Goal: Information Seeking & Learning: Learn about a topic

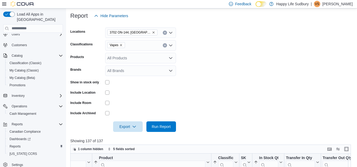
scroll to position [68, 0]
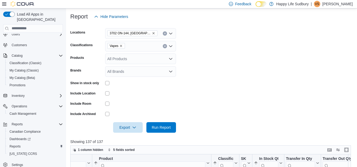
click at [121, 45] on icon "Remove Vapes from selection in this group" at bounding box center [120, 45] width 3 height 3
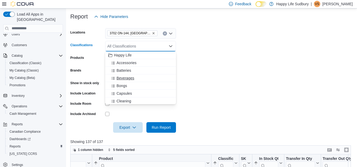
click at [130, 79] on span "Beverages" at bounding box center [125, 78] width 18 height 5
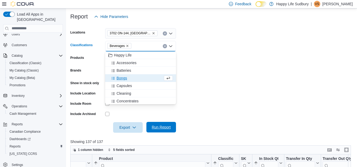
click at [165, 129] on span "Run Report" at bounding box center [161, 127] width 19 height 5
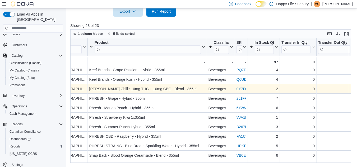
scroll to position [88, 38]
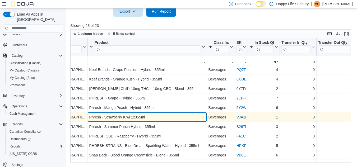
click at [134, 115] on div "Phresh - Strawberry Kiwi 1x355ml" at bounding box center [147, 117] width 116 height 6
copy div "Phresh - Strawberry Kiwi 1x355ml"
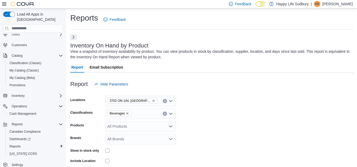
scroll to position [16, 0]
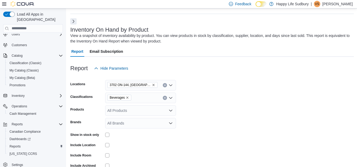
click at [126, 96] on icon "Remove Beverages from selection in this group" at bounding box center [127, 97] width 3 height 3
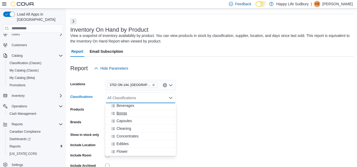
scroll to position [25, 0]
click at [124, 143] on span "Edibles" at bounding box center [122, 143] width 12 height 5
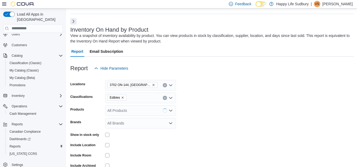
click at [200, 130] on form "Locations 3702 ON-144, Chelmsford Classifications Edibles Products All Products…" at bounding box center [211, 129] width 283 height 111
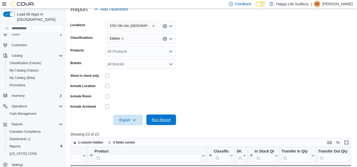
click at [163, 124] on span "Run Report" at bounding box center [161, 120] width 23 height 11
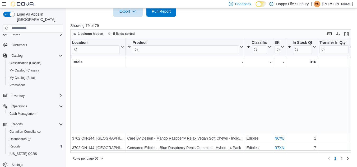
scroll to position [90, 0]
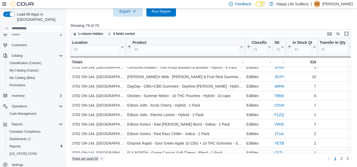
click at [99, 159] on span "Rows per page : 50" at bounding box center [87, 159] width 31 height 6
click at [99, 150] on span "100 rows" at bounding box center [94, 148] width 17 height 4
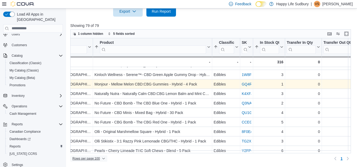
scroll to position [239, 33]
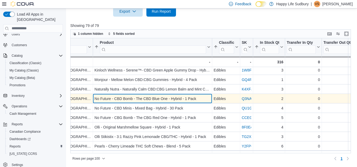
click at [162, 101] on div "No Future - CBD Bomb - The CBD Blue One - Hybrid - 1 Pack" at bounding box center [153, 99] width 116 height 6
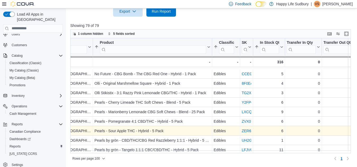
scroll to position [298, 33]
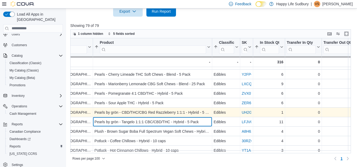
click at [160, 127] on div "Pearls by grön - Tangelo 1:1:1 CBC/CBD/THC - Hybrid - 5 Pack - Product, column …" at bounding box center [152, 122] width 119 height 10
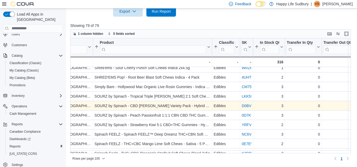
scroll to position [440, 33]
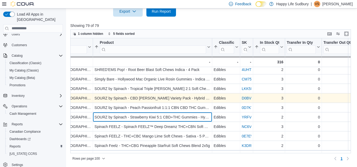
click at [170, 118] on div "SOURZ by Spinach - Strawberry Kiwi 5:1 CBD+THC Gummies - Hybrid - 10 pack" at bounding box center [153, 117] width 116 height 6
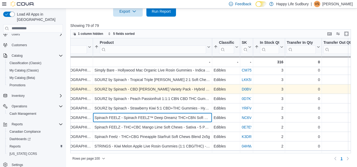
click at [170, 118] on div "Spinach FEELZ - Spinach FEELZ™ Deep Dreamz THC+CBN Soft Chews - Indica - 2 Pack" at bounding box center [153, 118] width 116 height 6
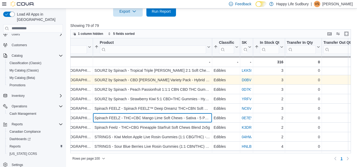
click at [170, 118] on div "Spinach FEELZ - THC+CBC Mango Lime Soft Chews - Sativa - 5 Pack" at bounding box center [153, 118] width 116 height 6
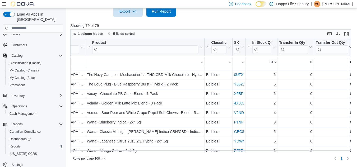
scroll to position [577, 40]
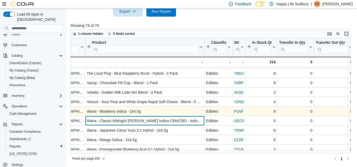
click at [170, 118] on div "Wana - Classic Midnight Berry Indica CBN/CBD - Indica - 5x4.5g - Product, colum…" at bounding box center [144, 121] width 119 height 10
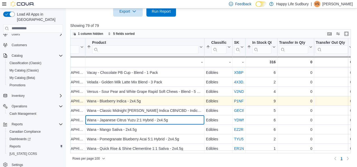
click at [170, 118] on div "Wana - Japanese Citrus Yuzu 2:1 Hybrid - 2x4.5g" at bounding box center [145, 120] width 116 height 6
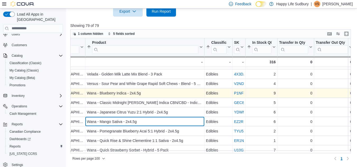
click at [170, 118] on div "Wana - Mango Sativa - 2x4.5g - Product, column 2, row 70" at bounding box center [144, 122] width 119 height 10
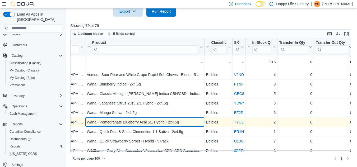
click at [169, 121] on div "Wana - Pomegranate Blueberry Acai 5:1 Hybrid - 2x4.5g" at bounding box center [145, 122] width 116 height 6
copy div "Wana - Pomegranate Blueberry Acai 5:1 Hybrid - 2x4.5g"
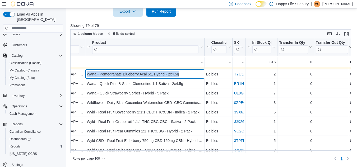
scroll to position [668, 40]
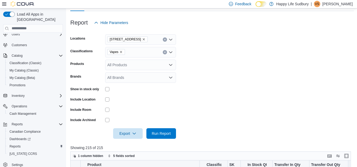
scroll to position [61, 0]
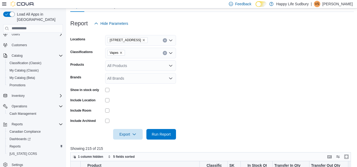
click at [120, 54] on icon "Remove Vapes from selection in this group" at bounding box center [120, 52] width 3 height 3
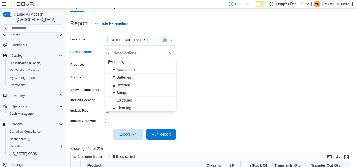
click at [127, 84] on span "Beverages" at bounding box center [125, 84] width 18 height 5
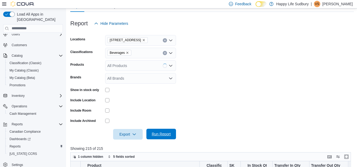
click at [156, 137] on span "Run Report" at bounding box center [161, 134] width 19 height 5
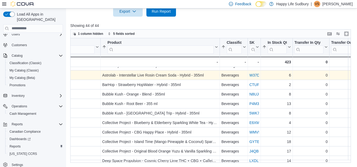
scroll to position [6, 42]
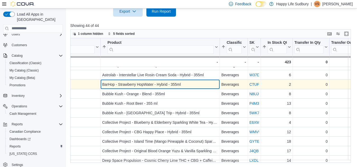
click at [128, 85] on div "BarHop - Strawberry HopWater - Hybrid - 355ml" at bounding box center [160, 84] width 116 height 6
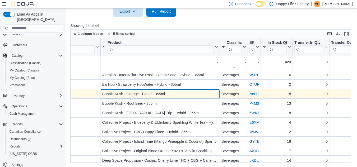
click at [129, 96] on div "Bubble Kush - Orange - Blend - 355ml" at bounding box center [160, 94] width 116 height 6
copy div "Bubble Kush - Orange - Blend - 355ml"
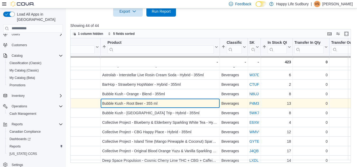
click at [128, 102] on div "Bubble Kush - Root Beer - 355 ml" at bounding box center [160, 103] width 116 height 6
copy div "Bubble Kush - Root Beer - 355 ml"
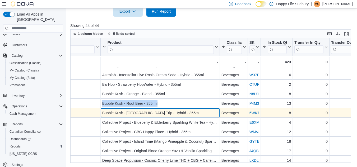
click at [140, 112] on div "Bubble Kush - [GEOGRAPHIC_DATA] Trip - Hybrid - 355ml" at bounding box center [160, 113] width 116 height 6
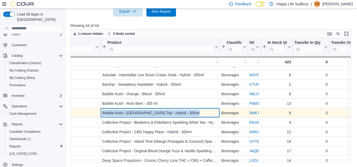
click at [140, 112] on div "Bubble Kush - [GEOGRAPHIC_DATA] Trip - Hybrid - 355ml" at bounding box center [160, 113] width 116 height 6
copy div "Bubble Kush - [GEOGRAPHIC_DATA] Trip - Hybrid - 355ml"
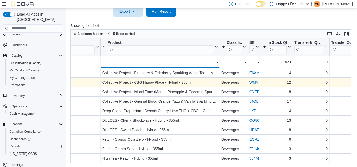
scroll to position [56, 42]
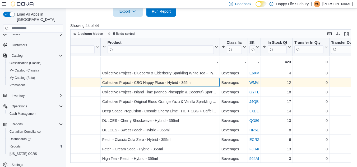
click at [144, 82] on div "Collective Project - CBG Happy Place - Hybrid - 355ml" at bounding box center [160, 83] width 116 height 6
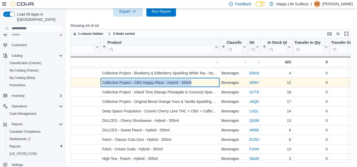
click at [144, 82] on div "Collective Project - CBG Happy Place - Hybrid - 355ml" at bounding box center [160, 83] width 116 height 6
copy div "Collective Project - CBG Happy Place - Hybrid - 355ml"
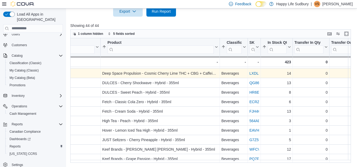
scroll to position [94, 42]
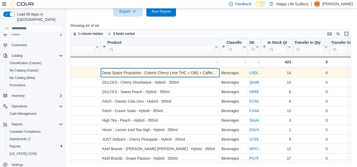
click at [127, 73] on div "Deep Space Propulsion - Cosmic Cherry Lime THC + CBG + Caffeine - Sativa - 355ml" at bounding box center [160, 73] width 116 height 6
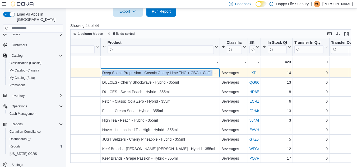
click at [127, 73] on div "Deep Space Propulsion - Cosmic Cherry Lime THC + CBG + Caffeine - Sativa - 355ml" at bounding box center [160, 73] width 116 height 6
copy div "Deep Space Propulsion - Cosmic Cherry Lime THC + CBG + Caffeine - Sativa - 355ml"
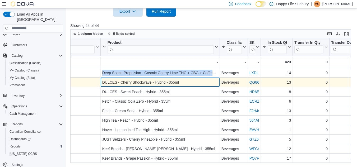
click at [134, 79] on div "DULCES - Cherry Shockwave - Hybrid - 355ml - Product, column 2, row 12" at bounding box center [160, 83] width 119 height 10
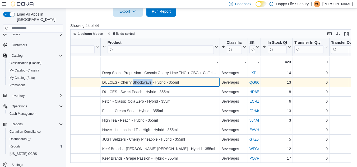
click at [134, 79] on div "DULCES - Cherry Shockwave - Hybrid - 355ml - Product, column 2, row 12" at bounding box center [160, 83] width 119 height 10
copy div "DULCES - Cherry Shockwave - Hybrid - 355ml"
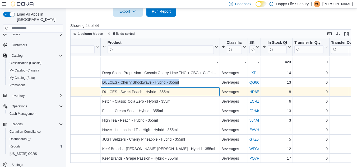
click at [132, 93] on div "DULCES - Sweet Peach - Hybrid - 355ml" at bounding box center [160, 92] width 116 height 6
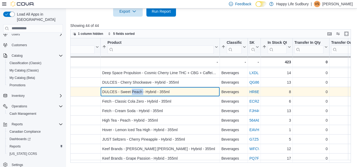
click at [132, 93] on div "DULCES - Sweet Peach - Hybrid - 355ml" at bounding box center [160, 92] width 116 height 6
copy div "DULCES - Sweet Peach - Hybrid - 355ml"
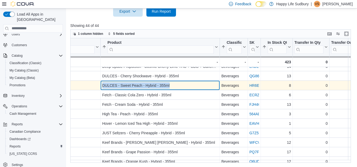
scroll to position [101, 42]
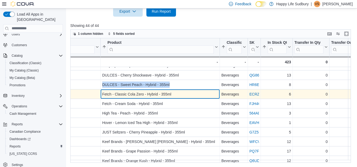
click at [135, 94] on div "Fetch - Classic Cola Zero - Hybrid - 355ml" at bounding box center [160, 94] width 116 height 6
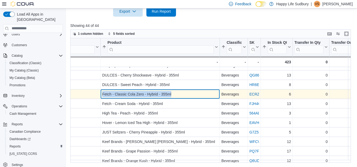
click at [135, 94] on div "Fetch - Classic Cola Zero - Hybrid - 355ml" at bounding box center [160, 94] width 116 height 6
copy div "Fetch - Classic Cola Zero - Hybrid - 355ml"
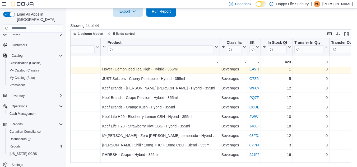
scroll to position [157, 42]
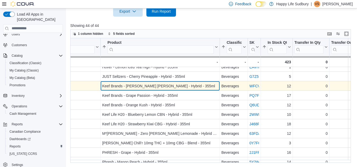
click at [147, 87] on div "Keef Brands - [PERSON_NAME] [PERSON_NAME] - Hybrid - 355ml" at bounding box center [160, 86] width 116 height 6
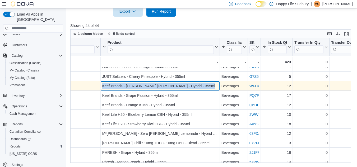
click at [147, 87] on div "Keef Brands - [PERSON_NAME] [PERSON_NAME] - Hybrid - 355ml" at bounding box center [160, 86] width 116 height 6
copy div "Keef Brands - [PERSON_NAME] [PERSON_NAME] - Hybrid - 355ml"
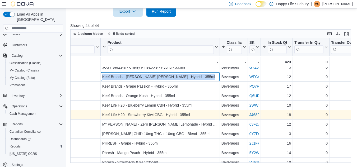
scroll to position [167, 42]
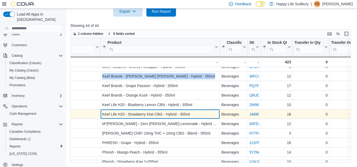
click at [133, 111] on div "Keef Life H20 - Strawberry Kiwi CBG - Hybrid - 355ml - Product, column 2, row 23" at bounding box center [160, 115] width 119 height 10
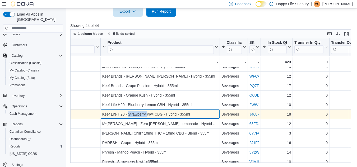
click at [133, 111] on div "Keef Life H20 - Strawberry Kiwi CBG - Hybrid - 355ml - Product, column 2, row 23" at bounding box center [160, 115] width 119 height 10
copy div "Keef Life H20 - Strawberry Kiwi CBG - Hybrid - 355ml"
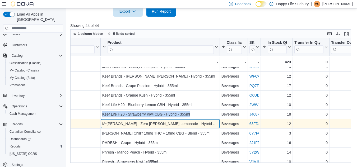
click at [134, 125] on div "M*[PERSON_NAME] - Zero [PERSON_NAME] Lemonade - Hybrid - 355ml" at bounding box center [160, 124] width 116 height 6
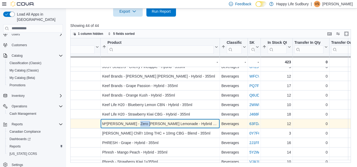
click at [134, 125] on div "M*[PERSON_NAME] - Zero [PERSON_NAME] Lemonade - Hybrid - 355ml" at bounding box center [160, 124] width 116 height 6
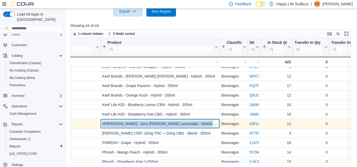
click at [134, 125] on div "M*[PERSON_NAME] - Zero [PERSON_NAME] Lemonade - Hybrid - 355ml" at bounding box center [160, 124] width 116 height 6
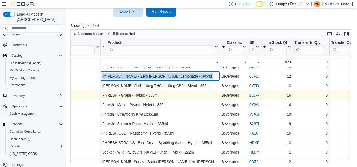
scroll to position [214, 42]
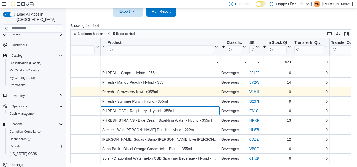
click at [150, 114] on div "PHRESH CBD - Raspberry - Hybrid - 355ml - Product, column 2, row 30" at bounding box center [160, 111] width 119 height 10
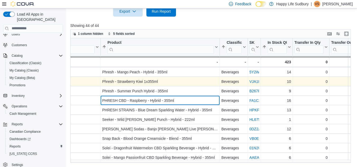
scroll to position [248, 42]
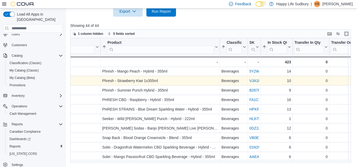
click at [150, 114] on div "Location Click to view column header actions Product Sorted by Profit Margin (%…" at bounding box center [211, 100] width 283 height 125
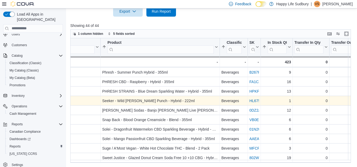
scroll to position [266, 42]
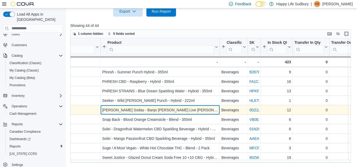
click at [142, 110] on div "[PERSON_NAME] Sodas - Banjo [PERSON_NAME] Live [PERSON_NAME] Strawberry Lemonad…" at bounding box center [160, 110] width 116 height 6
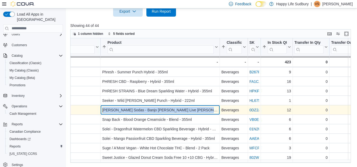
click at [142, 110] on div "[PERSON_NAME] Sodas - Banjo [PERSON_NAME] Live [PERSON_NAME] Strawberry Lemonad…" at bounding box center [160, 110] width 116 height 6
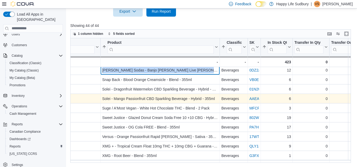
scroll to position [307, 42]
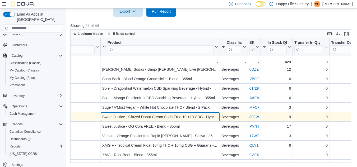
click at [148, 115] on div "Sweet Justice - Glazed Donut Cream Soda Free 10 +10 CBG - Hybrid - 355ml" at bounding box center [160, 117] width 116 height 6
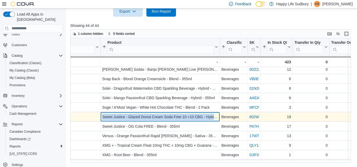
click at [148, 115] on div "Sweet Justice - Glazed Donut Cream Soda Free 10 +10 CBG - Hybrid - 355ml" at bounding box center [160, 117] width 116 height 6
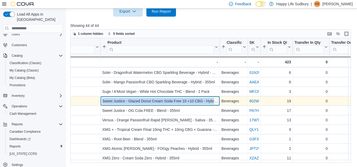
scroll to position [325, 42]
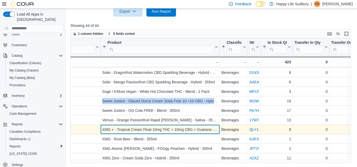
click at [132, 127] on div "XMG + - Tropical Cream Float 10mg THC + 10mg CBG + Guarana - Hybrid - 355ml" at bounding box center [160, 130] width 116 height 6
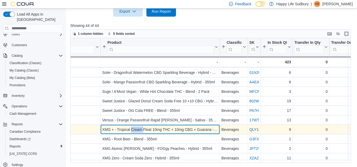
click at [132, 127] on div "XMG + - Tropical Cream Float 10mg THC + 10mg CBG + Guarana - Hybrid - 355ml" at bounding box center [160, 130] width 116 height 6
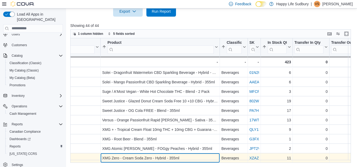
click at [159, 155] on div "XMG Zero - Cream Soda Zero - Hybrid - 355ml" at bounding box center [160, 158] width 116 height 6
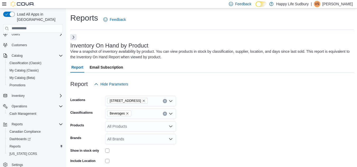
scroll to position [47, 0]
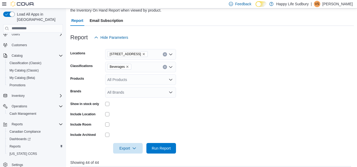
click at [128, 67] on icon "Remove Beverages from selection in this group" at bounding box center [127, 66] width 3 height 3
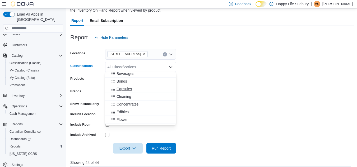
scroll to position [33, 0]
click at [126, 108] on button "Edibles" at bounding box center [140, 105] width 71 height 8
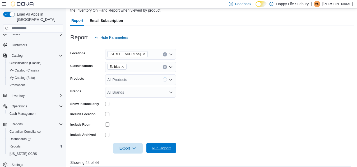
click at [162, 145] on span "Run Report" at bounding box center [161, 148] width 23 height 11
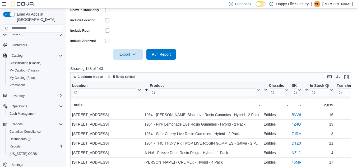
scroll to position [181, 0]
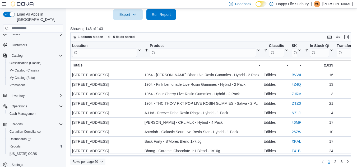
click at [101, 162] on span "Rows per page : 50" at bounding box center [87, 162] width 31 height 6
click at [100, 152] on span "100 rows" at bounding box center [94, 151] width 17 height 4
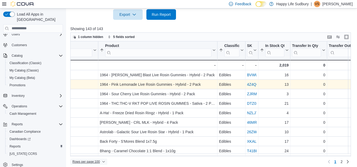
scroll to position [0, 45]
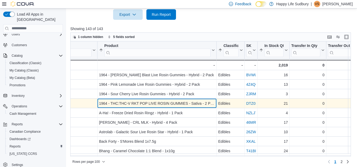
click at [137, 104] on div "1964 - THC:THC-V RKT POP LIVE ROSIN GUMMIES - Sativa - 2 Pack" at bounding box center [157, 103] width 116 height 6
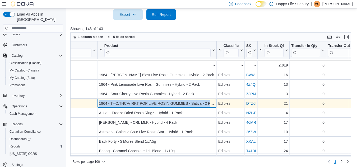
click at [137, 104] on div "1964 - THC:THC-V RKT POP LIVE ROSIN GUMMIES - Sativa - 2 Pack" at bounding box center [157, 103] width 116 height 6
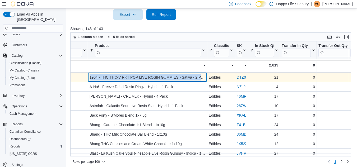
scroll to position [27, 55]
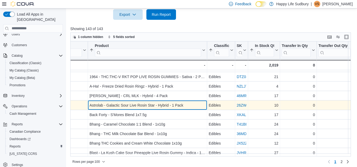
click at [140, 104] on div "Astrolab - Galactic Sour Live Rosin Star - Hybrid - 1 Pack" at bounding box center [148, 105] width 116 height 6
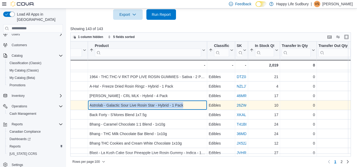
click at [140, 104] on div "Astrolab - Galactic Sour Live Rosin Star - Hybrid - 1 Pack" at bounding box center [148, 105] width 116 height 6
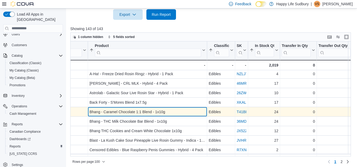
click at [139, 110] on div "Bhang - Caramel Chocolate 1:1 Blend - 1x10g" at bounding box center [148, 112] width 116 height 6
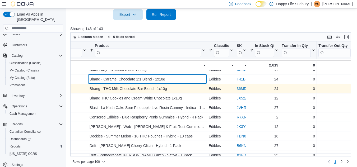
scroll to position [72, 55]
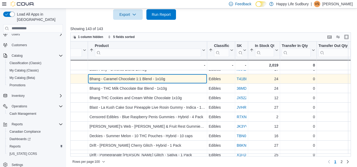
click at [134, 81] on div "Bhang - Caramel Chocolate 1:1 Blend - 1x10g" at bounding box center [148, 79] width 116 height 6
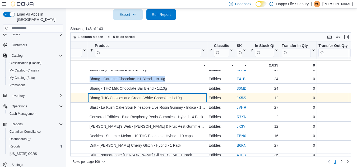
click at [123, 98] on div "Bhang THC Cookies and Cream White Chocolate 1x10g" at bounding box center [148, 98] width 116 height 6
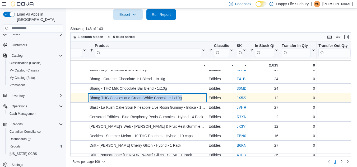
click at [123, 98] on div "Bhang THC Cookies and Cream White Chocolate 1x10g" at bounding box center [148, 98] width 116 height 6
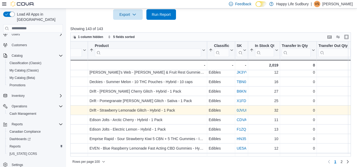
scroll to position [127, 55]
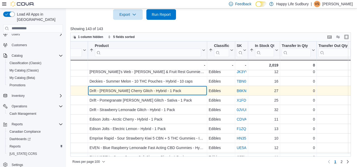
click at [119, 91] on div "Drift - [PERSON_NAME] Cherry Glitch - Hybrid - 1 Pack" at bounding box center [148, 91] width 116 height 6
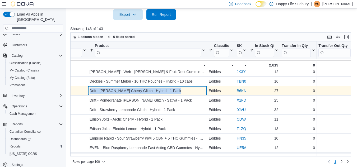
click at [119, 91] on div "Drift - [PERSON_NAME] Cherry Glitch - Hybrid - 1 Pack" at bounding box center [148, 91] width 116 height 6
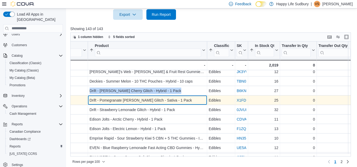
click at [134, 99] on div "Drift - Pomegranate [PERSON_NAME] Glitch - Sativa - 1 Pack" at bounding box center [148, 100] width 116 height 6
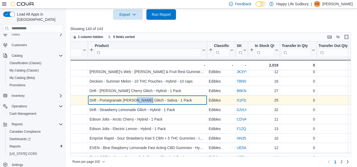
click at [134, 99] on div "Drift - Pomegranate [PERSON_NAME] Glitch - Sativa - 1 Pack" at bounding box center [148, 100] width 116 height 6
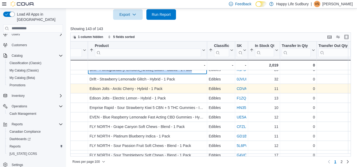
scroll to position [158, 55]
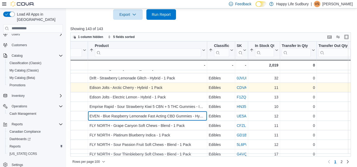
click at [154, 116] on div "EVEN - Blue Raspberry Lemonade Fast Acting CBD Gummies - Hybrid - 50 Pack" at bounding box center [148, 116] width 116 height 6
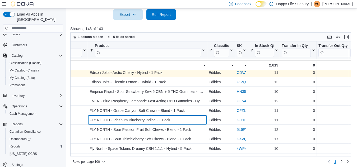
click at [154, 116] on div "FLY NORTH - Platinum Blueberry Indica - 1 Pack - Product, column 2, row 24" at bounding box center [147, 120] width 119 height 10
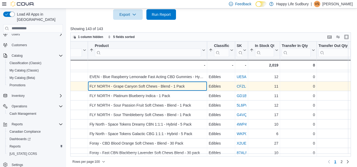
click at [143, 85] on div "FLY NORTH - Grape Canyon Soft Chews - Blend - 1 Pack" at bounding box center [148, 86] width 116 height 6
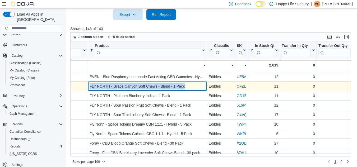
click at [143, 85] on div "FLY NORTH - Grape Canyon Soft Chews - Blend - 1 Pack" at bounding box center [148, 86] width 116 height 6
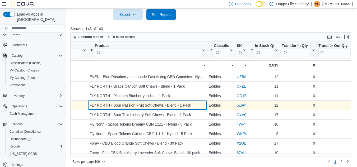
click at [159, 106] on div "FLY NORTH - Sour Passion Fruit Soft Chews - Blend - 1 Pack" at bounding box center [148, 105] width 116 height 6
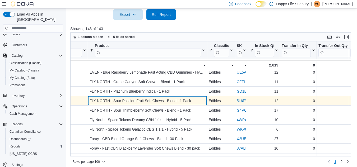
scroll to position [203, 55]
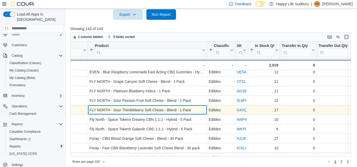
click at [138, 109] on div "FLY NORTH - Sour Thimbleberry Soft Chews - Blend - 1 Pack" at bounding box center [148, 110] width 116 height 6
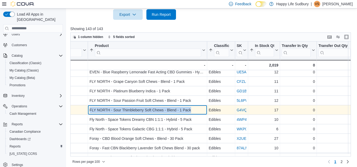
click at [138, 109] on div "FLY NORTH - Sour Thimbleberry Soft Chews - Blend - 1 Pack" at bounding box center [148, 110] width 116 height 6
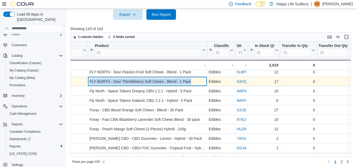
scroll to position [231, 55]
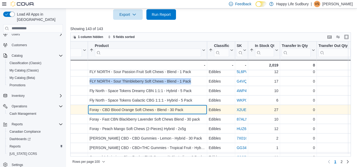
click at [133, 109] on div "Foray - CBD Blood Orange Soft Chews - Blend - 30 Pack" at bounding box center [148, 110] width 116 height 6
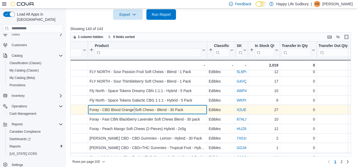
click at [133, 109] on div "Foray - CBD Blood Orange Soft Chews - Blend - 30 Pack" at bounding box center [148, 110] width 116 height 6
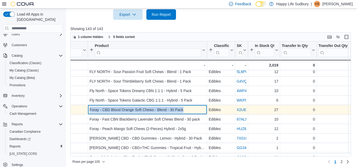
click at [133, 109] on div "Foray - CBD Blood Orange Soft Chews - Blend - 30 Pack" at bounding box center [148, 110] width 116 height 6
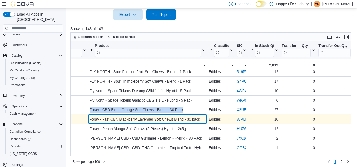
click at [134, 120] on div "Foray - Fast CBN Blackberry Lavender Soft Chews Blend - 30 pack" at bounding box center [148, 119] width 116 height 6
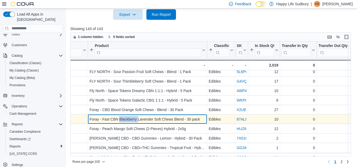
click at [134, 120] on div "Foray - Fast CBN Blackberry Lavender Soft Chews Blend - 30 pack" at bounding box center [148, 119] width 116 height 6
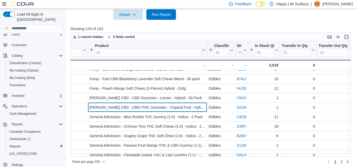
click at [163, 104] on div "[PERSON_NAME] CBD - CBD+THC Gummies - Tropical Fruit - Hybrid - 20 Pack - Produ…" at bounding box center [147, 108] width 119 height 10
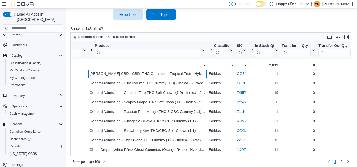
scroll to position [308, 55]
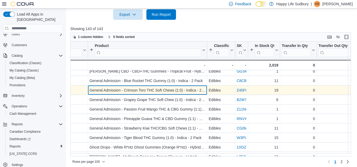
click at [150, 88] on div "General Admission - Crimson Toro THC Soft Chews (1:0) - Indica - 2 Pack" at bounding box center [148, 90] width 116 height 6
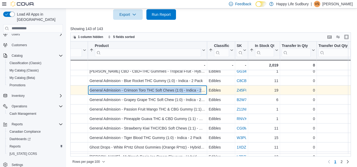
click at [150, 88] on div "General Admission - Crimson Toro THC Soft Chews (1:0) - Indica - 2 Pack" at bounding box center [148, 90] width 116 height 6
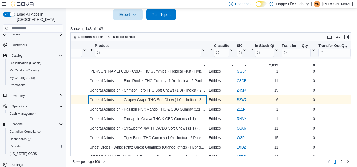
click at [153, 102] on div "General Admission - Grapey Grape THC Soft Chew (1:0) - Indica - 2 Pack" at bounding box center [148, 100] width 116 height 6
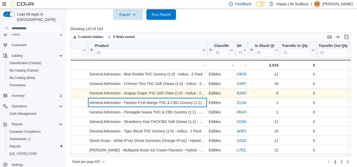
click at [153, 102] on div "General Admission - Passion Fruit Mango THC & CBG Gummy (1:1) - Hybrid - 2 Pack" at bounding box center [148, 103] width 116 height 6
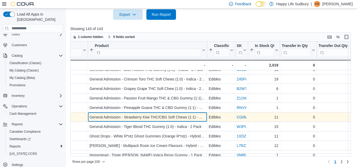
click at [152, 118] on div "General Admission - Strawberry Kiwi THC/CBG Soft Chews (1:1) - Hybrid - 2 Pack" at bounding box center [148, 117] width 116 height 6
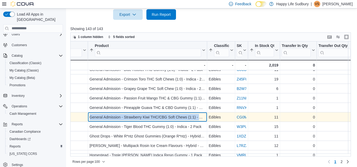
click at [152, 118] on div "General Admission - Strawberry Kiwi THC/CBG Soft Chews (1:1) - Hybrid - 2 Pack" at bounding box center [148, 117] width 116 height 6
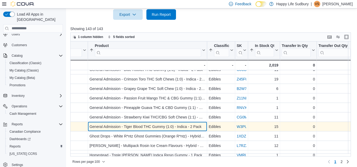
click at [113, 124] on div "General Admission - Tiger Blood THC Gummy (1:0) - Indica - 2 Pack" at bounding box center [148, 127] width 116 height 6
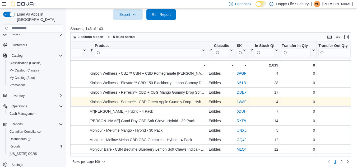
scroll to position [411, 55]
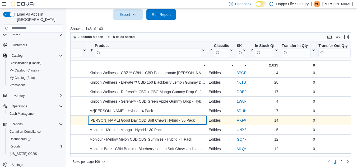
click at [140, 124] on div "[PERSON_NAME] Good Day CBD Soft Chews Hybrid - 30 Pack - Product, column 2, row…" at bounding box center [147, 121] width 119 height 10
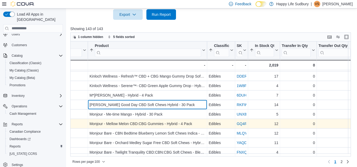
scroll to position [434, 55]
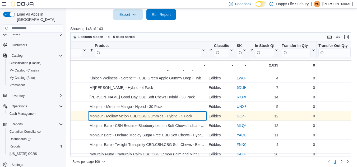
click at [156, 116] on div "Monjour - Mellow Melon CBD:CBG Gummies - Hybrid - 4 Pack" at bounding box center [148, 116] width 116 height 6
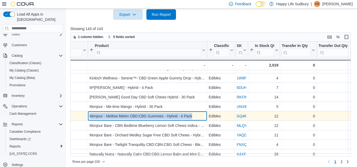
click at [156, 116] on div "Monjour - Mellow Melon CBD:CBG Gummies - Hybrid - 4 Pack" at bounding box center [148, 116] width 116 height 6
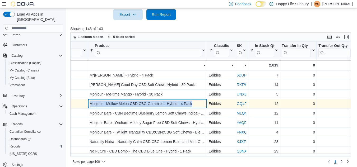
scroll to position [451, 55]
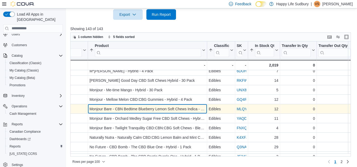
click at [153, 109] on div "Monjour Bare - CBN Bedtime Blueberry Lemon Soft Chews Indica - 4 Pack" at bounding box center [148, 109] width 116 height 6
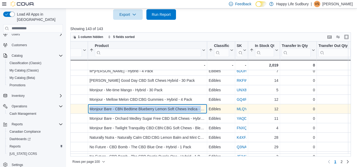
click at [153, 109] on div "Monjour Bare - CBN Bedtime Blueberry Lemon Soft Chews Indica - 4 Pack" at bounding box center [148, 109] width 116 height 6
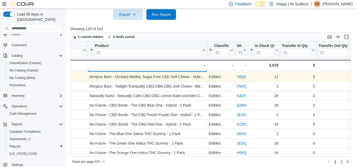
scroll to position [493, 55]
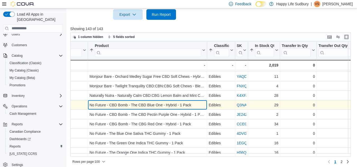
click at [143, 107] on div "No Future - CBD Bomb - The CBD Blue One - Hybrid - 1 Pack" at bounding box center [148, 105] width 116 height 6
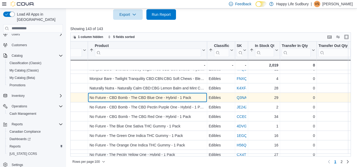
scroll to position [501, 55]
click at [148, 98] on div "No Future - CBD Bomb - The CBD Blue One - Hybrid - 1 Pack" at bounding box center [148, 97] width 116 height 6
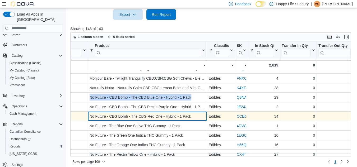
click at [136, 116] on div "No Future - CBG Bomb - The CBG Red One - Hybrid - 1 Pack" at bounding box center [148, 116] width 116 height 6
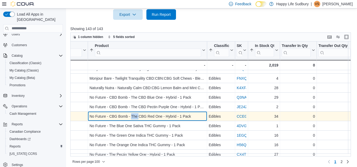
click at [136, 116] on div "No Future - CBG Bomb - The CBG Red One - Hybrid - 1 Pack" at bounding box center [148, 116] width 116 height 6
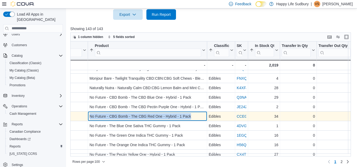
click at [136, 116] on div "No Future - CBG Bomb - The CBG Red One - Hybrid - 1 Pack" at bounding box center [148, 116] width 116 height 6
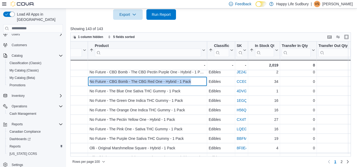
scroll to position [537, 55]
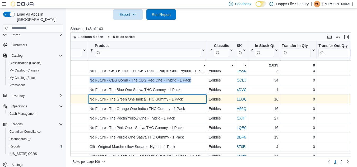
click at [134, 101] on div "No Future - The Green One Indica THC Gummy - 1 Pack" at bounding box center [148, 99] width 116 height 6
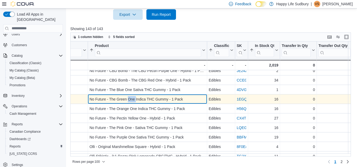
click at [134, 101] on div "No Future - The Green One Indica THC Gummy - 1 Pack" at bounding box center [148, 99] width 116 height 6
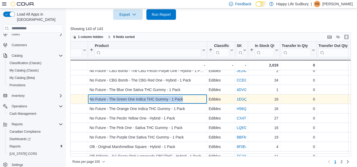
click at [134, 101] on div "No Future - The Green One Indica THC Gummy - 1 Pack" at bounding box center [148, 99] width 116 height 6
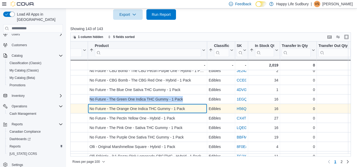
click at [118, 108] on div "No Future - The Orange One Indica THC Gummy - 1 Pack" at bounding box center [148, 109] width 116 height 6
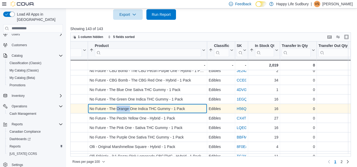
click at [118, 108] on div "No Future - The Orange One Indica THC Gummy - 1 Pack" at bounding box center [148, 109] width 116 height 6
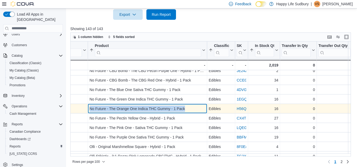
click at [118, 108] on div "No Future - The Orange One Indica THC Gummy - 1 Pack" at bounding box center [148, 109] width 116 height 6
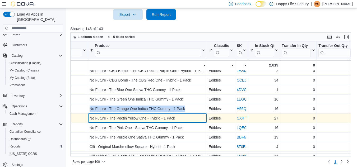
click at [114, 117] on div "No Future - The Pectin Yellow One - Hybrid - 1 Pack" at bounding box center [148, 118] width 116 height 6
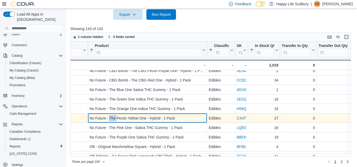
click at [114, 117] on div "No Future - The Pectin Yellow One - Hybrid - 1 Pack" at bounding box center [148, 118] width 116 height 6
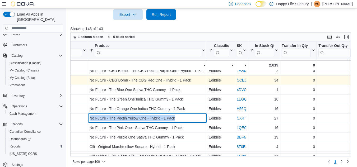
scroll to position [561, 55]
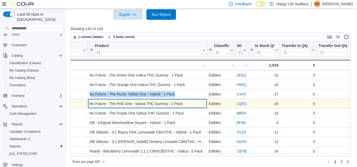
click at [133, 104] on div "No Future - The Pink One - Sativa THC Gummy - 1 Pack" at bounding box center [148, 104] width 116 height 6
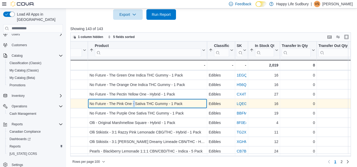
click at [133, 104] on div "No Future - The Pink One - Sativa THC Gummy - 1 Pack" at bounding box center [148, 104] width 116 height 6
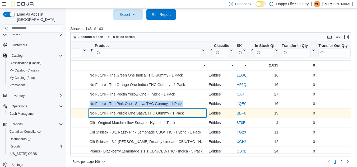
click at [117, 113] on div "No Future - The Purple One Sativa THC Gummy - 1 Pack" at bounding box center [148, 113] width 116 height 6
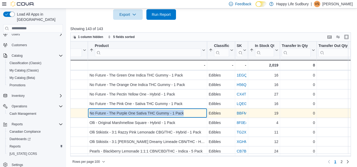
click at [117, 113] on div "No Future - The Purple One Sativa THC Gummy - 1 Pack" at bounding box center [148, 113] width 116 height 6
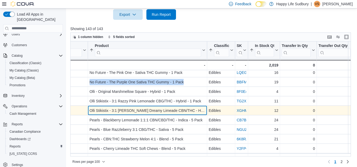
click at [164, 110] on div "Olli Stikistix - 3:1 [PERSON_NAME] Dreamy Limeade CBN/THC - Hybrid - 1 Pack" at bounding box center [148, 111] width 116 height 6
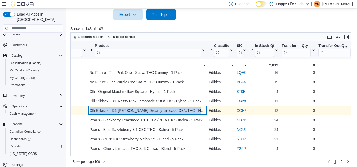
click at [164, 110] on div "Olli Stikistix - 3:1 [PERSON_NAME] Dreamy Limeade CBN/THC - Hybrid - 1 Pack" at bounding box center [148, 111] width 116 height 6
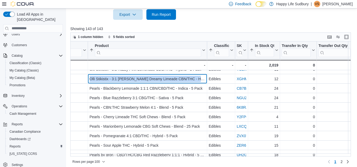
scroll to position [624, 55]
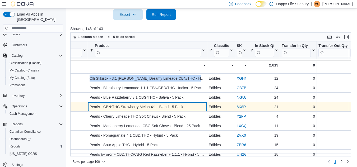
click at [155, 109] on div "Pearls - CBN:THC Strawberry Melon 4:1 - Blend - 5 Pack" at bounding box center [148, 107] width 116 height 6
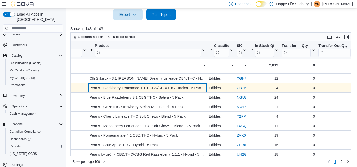
click at [152, 87] on div "Pearls - Blackberry Lemonade 1:1:1 CBN/CBD/THC - Indica - 5 Pack" at bounding box center [148, 88] width 116 height 6
click at [138, 89] on div "Pearls - Blackberry Lemonade 1:1:1 CBN/CBD/THC - Indica - 5 Pack" at bounding box center [148, 88] width 116 height 6
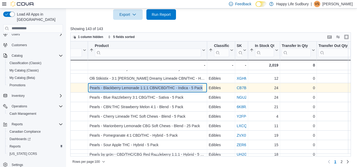
click at [138, 89] on div "Pearls - Blackberry Lemonade 1:1:1 CBN/CBD/THC - Indica - 5 Pack" at bounding box center [148, 88] width 116 height 6
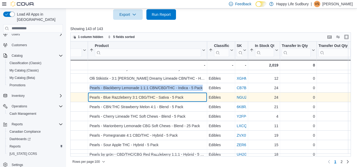
click at [109, 101] on div "Pearls - Blue Razzleberry 3:1 CBG/THC - Sativa - 5 Pack" at bounding box center [148, 97] width 116 height 6
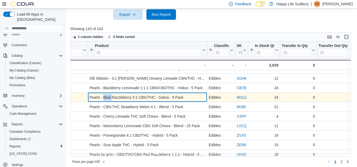
click at [109, 101] on div "Pearls - Blue Razzleberry 3:1 CBG/THC - Sativa - 5 Pack" at bounding box center [148, 97] width 116 height 6
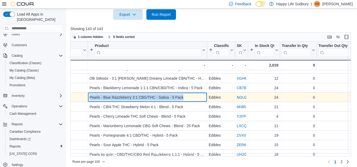
click at [109, 101] on div "Pearls - Blue Razzleberry 3:1 CBG/THC - Sativa - 5 Pack" at bounding box center [148, 97] width 116 height 6
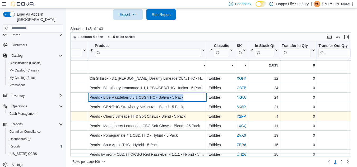
scroll to position [631, 55]
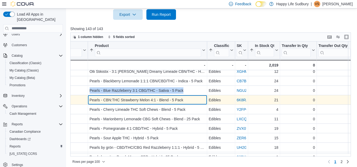
click at [132, 100] on div "Pearls - CBN:THC Strawberry Melon 4:1 - Blend - 5 Pack" at bounding box center [148, 100] width 116 height 6
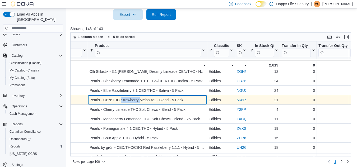
click at [132, 100] on div "Pearls - CBN:THC Strawberry Melon 4:1 - Blend - 5 Pack" at bounding box center [148, 100] width 116 height 6
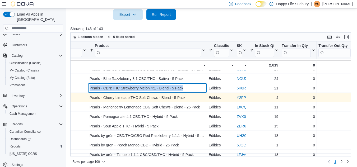
scroll to position [643, 55]
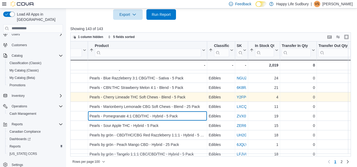
click at [148, 112] on div "Pearls - Pomegranate 4:1 CBD/THC - Hybrid - 5 Pack - Product, column 2, row 73" at bounding box center [147, 116] width 119 height 10
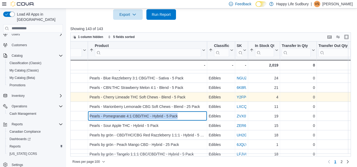
click at [148, 112] on div "Pearls - Pomegranate 4:1 CBD/THC - Hybrid - 5 Pack - Product, column 2, row 73" at bounding box center [147, 116] width 119 height 10
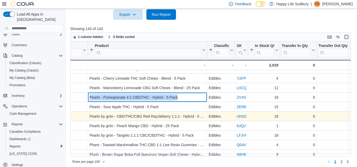
scroll to position [663, 55]
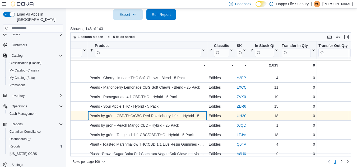
click at [144, 111] on div "Pearls by grön - CBD/THC/CBG Red Razzleberry 1:1:1 - Hybrid - 5 Pack - Product,…" at bounding box center [147, 116] width 119 height 10
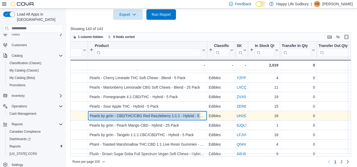
click at [144, 111] on div "Pearls by grön - CBD/THC/CBG Red Razzleberry 1:1:1 - Hybrid - 5 Pack - Product,…" at bounding box center [147, 116] width 119 height 10
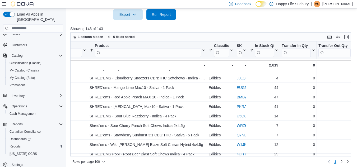
scroll to position [815, 55]
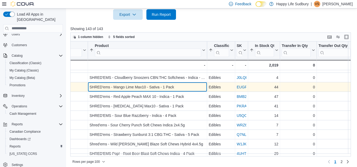
click at [135, 87] on div "SHRED'ems - Mango Lime Max10 - Sativa - 1 Pack" at bounding box center [148, 87] width 116 height 6
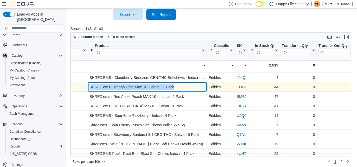
click at [135, 87] on div "SHRED'ems - Mango Lime Max10 - Sativa - 1 Pack" at bounding box center [148, 87] width 116 height 6
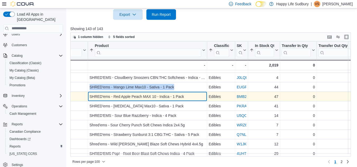
click at [112, 99] on div "SHRED'ems - Red Apple Peach MAX 10 - Indica - 1 Pack" at bounding box center [148, 97] width 116 height 6
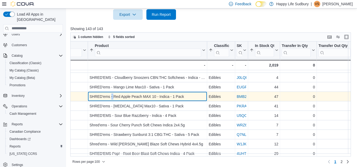
click at [112, 99] on div "SHRED'ems - Red Apple Peach MAX 10 - Indica - 1 Pack" at bounding box center [148, 97] width 116 height 6
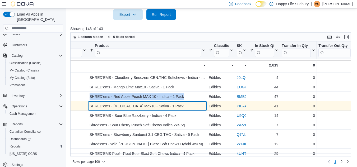
click at [115, 108] on div "SHRED'ems - [MEDICAL_DATA] Max10 - Sativa - 1 Pack" at bounding box center [148, 106] width 116 height 6
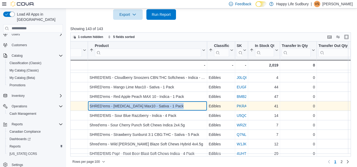
click at [115, 108] on div "SHRED'ems - [MEDICAL_DATA] Max10 - Sativa - 1 Pack" at bounding box center [148, 106] width 116 height 6
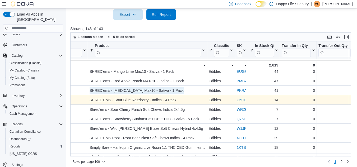
scroll to position [831, 55]
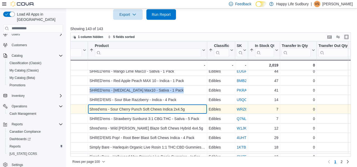
click at [168, 109] on div "Shred'ems - Sour Cherry Punch Soft Chews Indica 2x4.5g" at bounding box center [148, 109] width 116 height 6
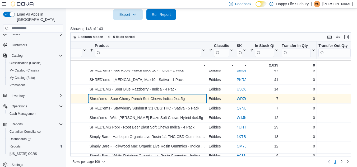
scroll to position [842, 55]
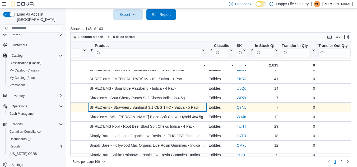
click at [167, 106] on div "SHRED'ems - Strawberry Sunburst 3:1 CBG:THC - Sativa - 5 Pack" at bounding box center [148, 107] width 116 height 6
click at [139, 109] on div "SHRED'ems - Strawberry Sunburst 3:1 CBG:THC - Sativa - 5 Pack" at bounding box center [148, 107] width 116 height 6
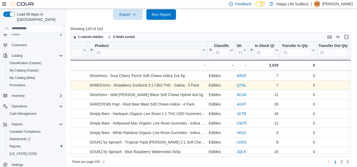
click at [139, 109] on div "Location Click to view column header actions Product Sorted by Profit Margin (%…" at bounding box center [211, 98] width 283 height 115
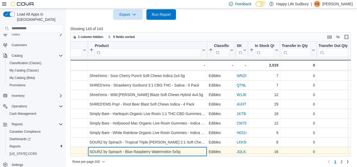
click at [150, 150] on div "SOURZ by Spinach - Blue Raspberry Watermelon 5x5g" at bounding box center [148, 152] width 116 height 6
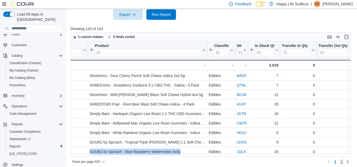
click at [343, 158] on span "2" at bounding box center [341, 162] width 2 height 8
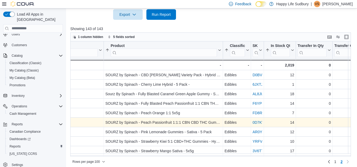
scroll to position [0, 39]
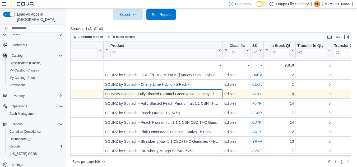
click at [170, 94] on div "Sourz By Spinach - Fully Blasted Caramel Green Apple Gummy - Sativa - 1 Pack" at bounding box center [163, 94] width 116 height 6
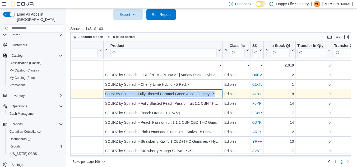
click at [170, 94] on div "Sourz By Spinach - Fully Blasted Caramel Green Apple Gummy - Sativa - 1 Pack" at bounding box center [163, 94] width 116 height 6
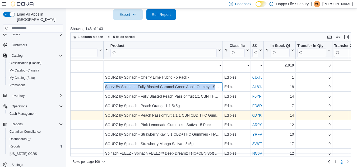
scroll to position [9, 39]
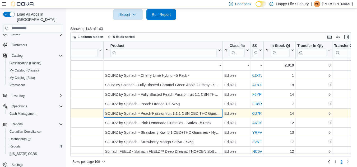
click at [164, 116] on div "SOURZ by Spinach - Peach Passionfruit 1:1:1 CBN CBD THC Gummies - Indica - 5 Pa…" at bounding box center [163, 113] width 116 height 6
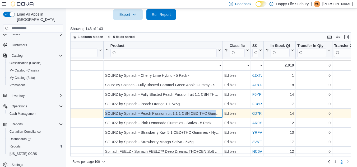
click at [164, 116] on div "SOURZ by Spinach - Peach Passionfruit 1:1:1 CBN CBD THC Gummies - Indica - 5 Pa…" at bounding box center [163, 113] width 116 height 6
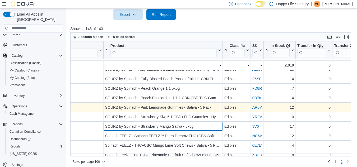
click at [161, 126] on div "SOURZ by Spinach - Strawberry Mango Sativa - 5x5g" at bounding box center [163, 126] width 116 height 6
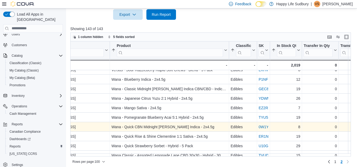
scroll to position [234, 33]
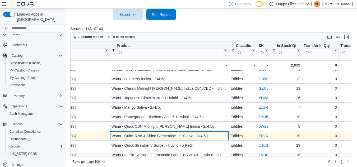
click at [159, 133] on div "Wana - Quick Rise & Shine Clementine 1:1 Sativa - 2x4.5g" at bounding box center [169, 136] width 116 height 6
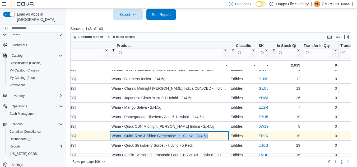
click at [159, 133] on div "Wana - Quick Rise & Shine Clementine 1:1 Sativa - 2x4.5g" at bounding box center [169, 136] width 116 height 6
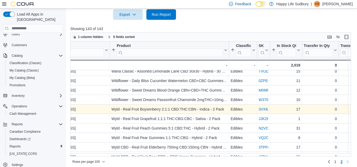
scroll to position [318, 33]
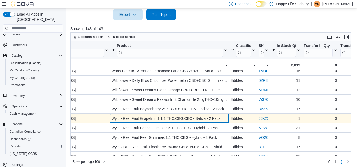
click at [170, 120] on div "Wyld - Real Fruit Grapefruit 1:1:1 THC:CBG:CBC - Sativa - 2 Pack" at bounding box center [169, 118] width 116 height 6
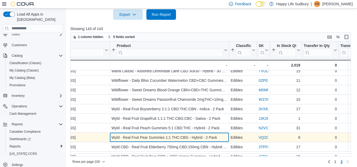
click at [143, 139] on div "Wyld - Real Fruit Pear Gummies 1:1 THC:CBG - Hybrid - 2 Pack" at bounding box center [169, 137] width 116 height 6
